Goal: Information Seeking & Learning: Learn about a topic

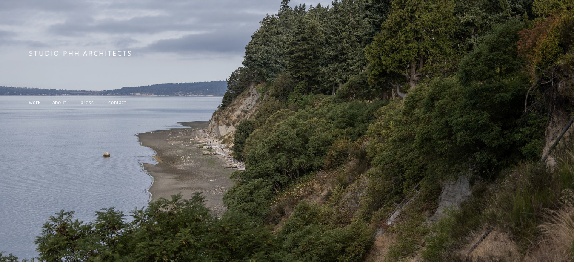
scroll to position [140, 0]
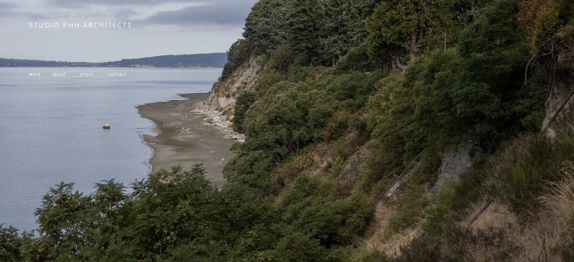
click at [64, 72] on span "about" at bounding box center [59, 74] width 14 height 6
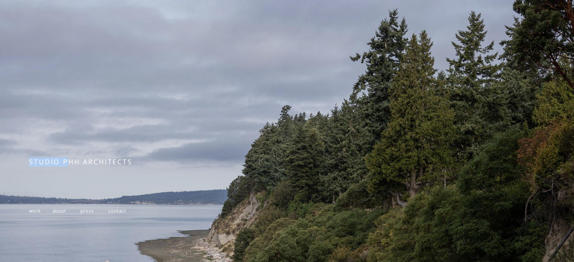
drag, startPoint x: 30, startPoint y: 163, endPoint x: 70, endPoint y: 166, distance: 39.8
click at [70, 166] on span "STUDIO PHH ARCHITECTS" at bounding box center [80, 161] width 103 height 9
click at [100, 160] on span "STUDIO PHH ARCHITECTS" at bounding box center [80, 161] width 103 height 9
drag, startPoint x: 29, startPoint y: 163, endPoint x: 131, endPoint y: 159, distance: 101.6
click at [131, 159] on span "STUDIO PHH ARCHITECTS" at bounding box center [80, 161] width 103 height 9
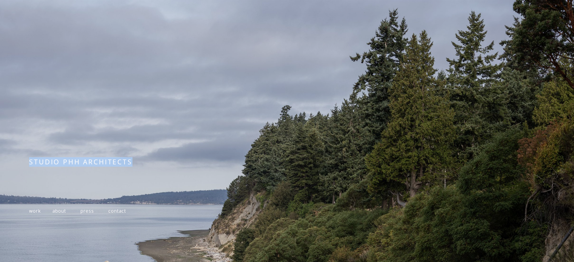
copy span "STUDIO PHH ARCHITECTS"
